Goal: Navigation & Orientation: Find specific page/section

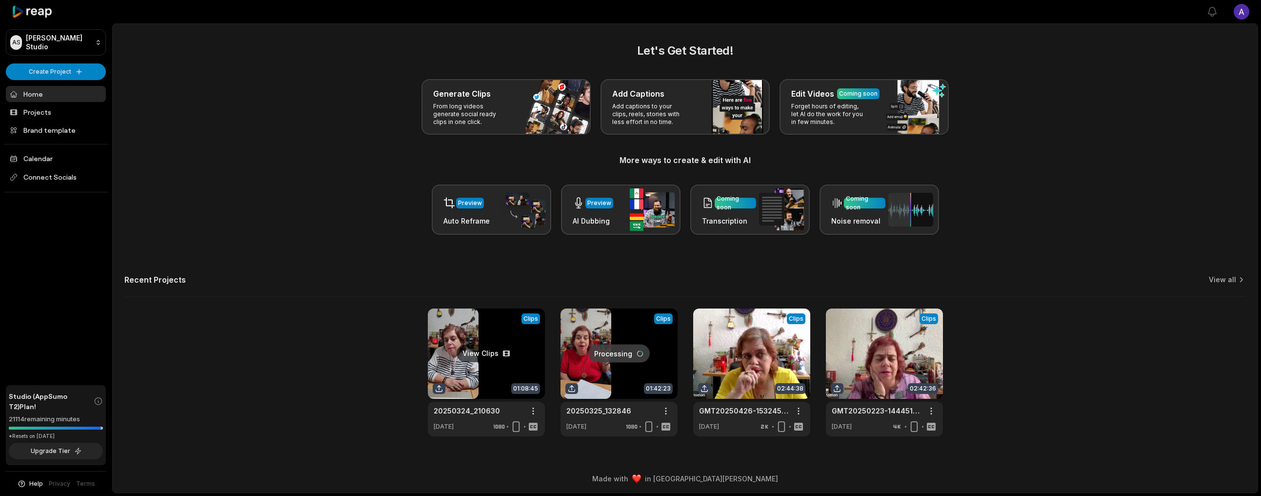
click at [477, 339] on link at bounding box center [486, 372] width 117 height 128
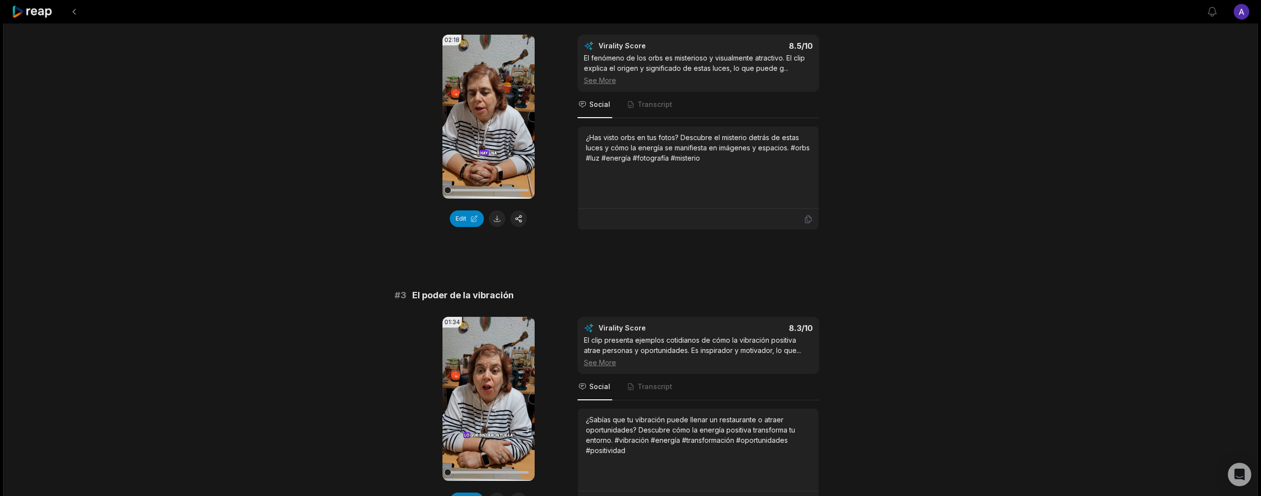
scroll to position [393, 0]
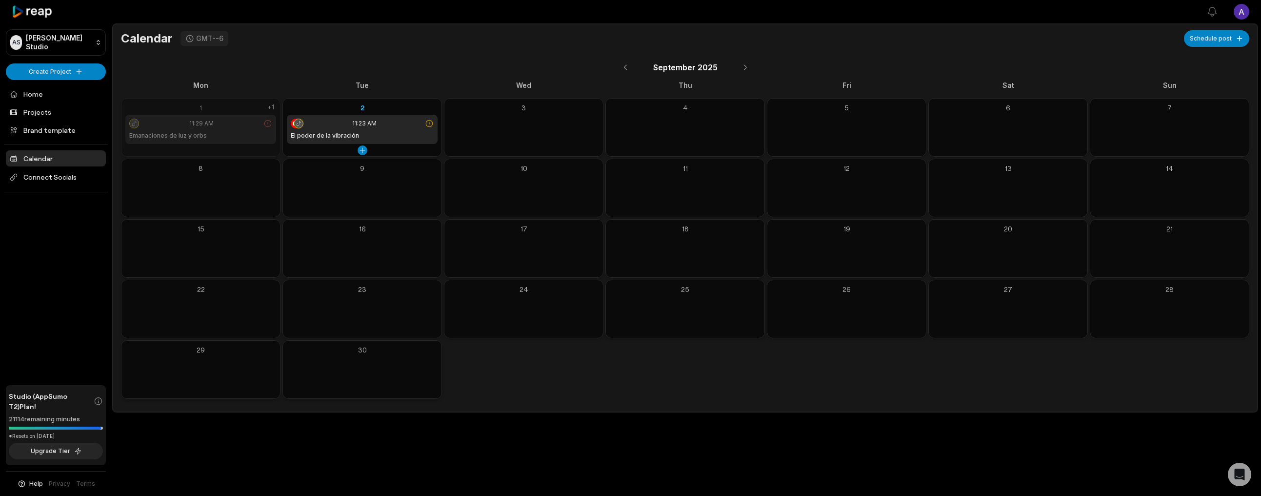
click at [401, 120] on div "11:23 AM" at bounding box center [362, 124] width 143 height 10
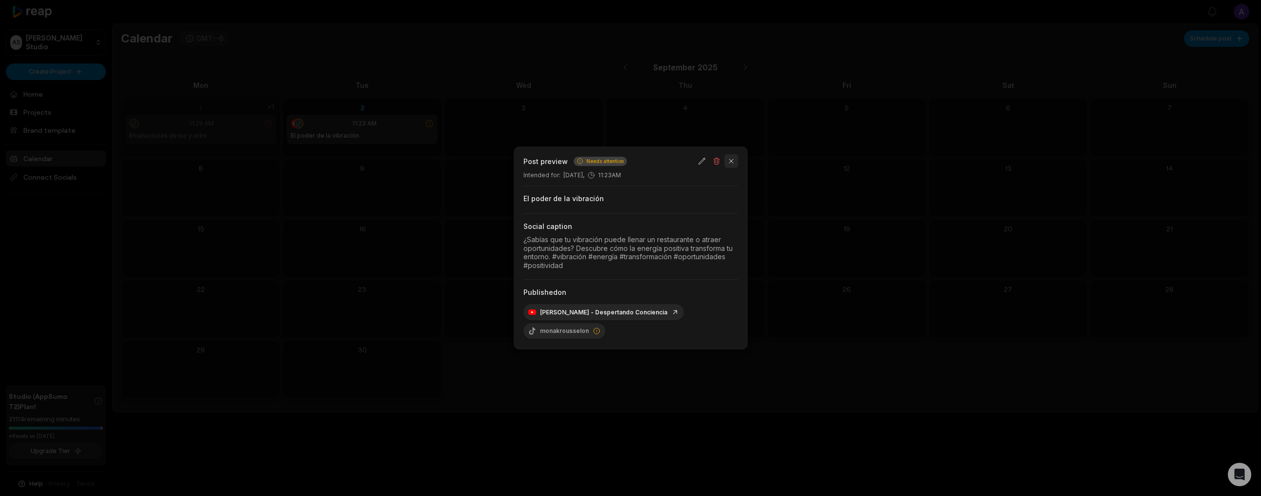
click at [733, 168] on button "button" at bounding box center [731, 161] width 14 height 14
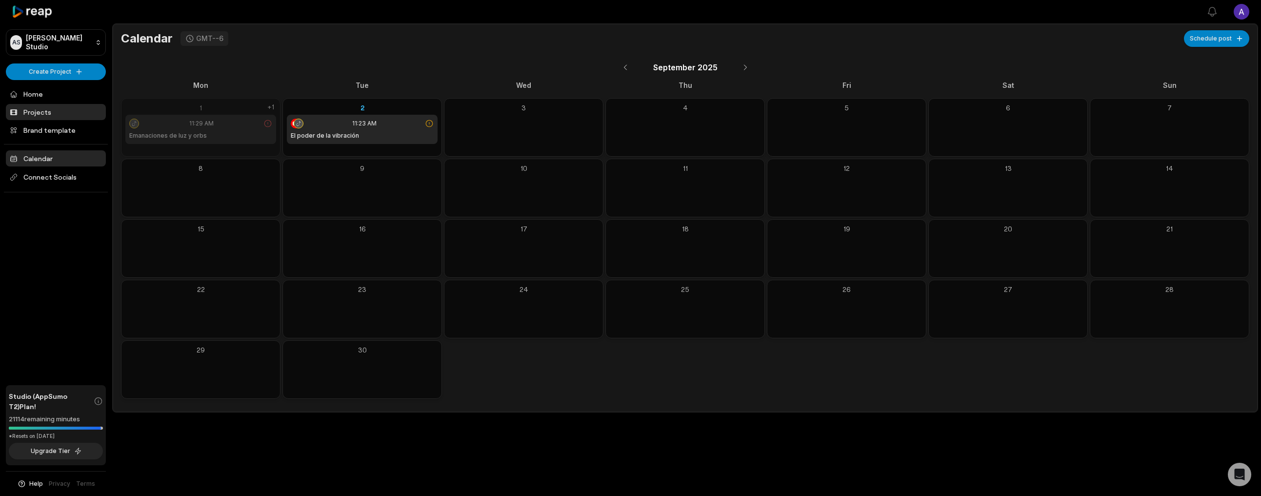
click at [47, 111] on link "Projects" at bounding box center [56, 112] width 100 height 16
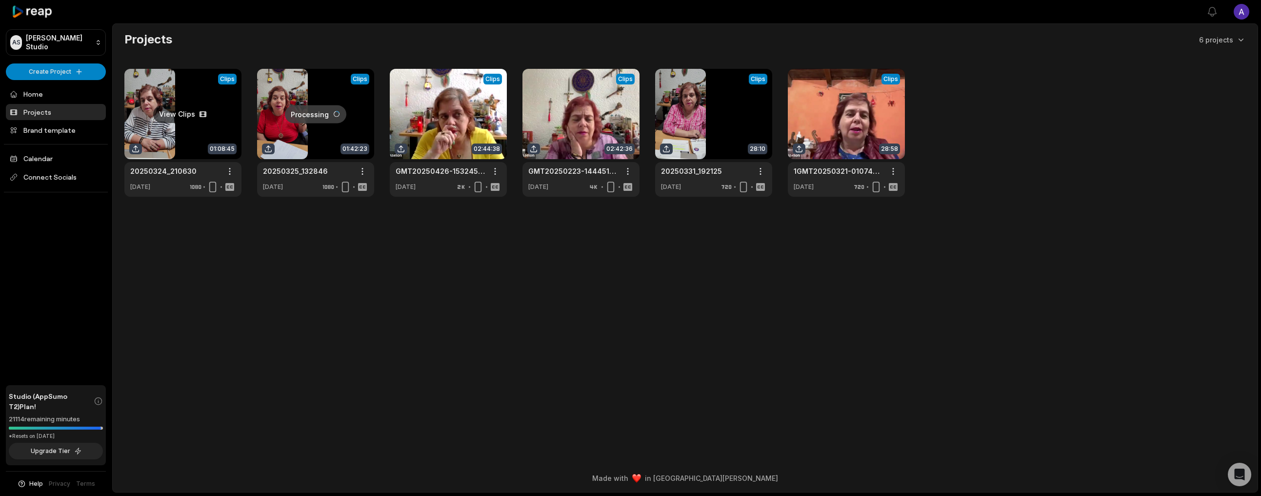
click at [200, 131] on link at bounding box center [182, 133] width 117 height 128
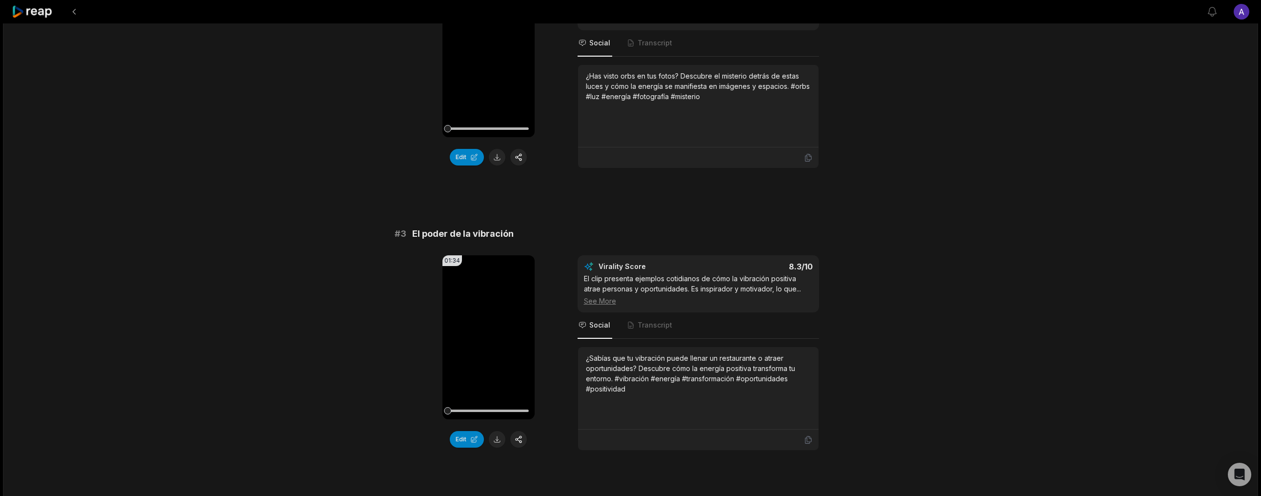
scroll to position [494, 0]
